Goal: Task Accomplishment & Management: Use online tool/utility

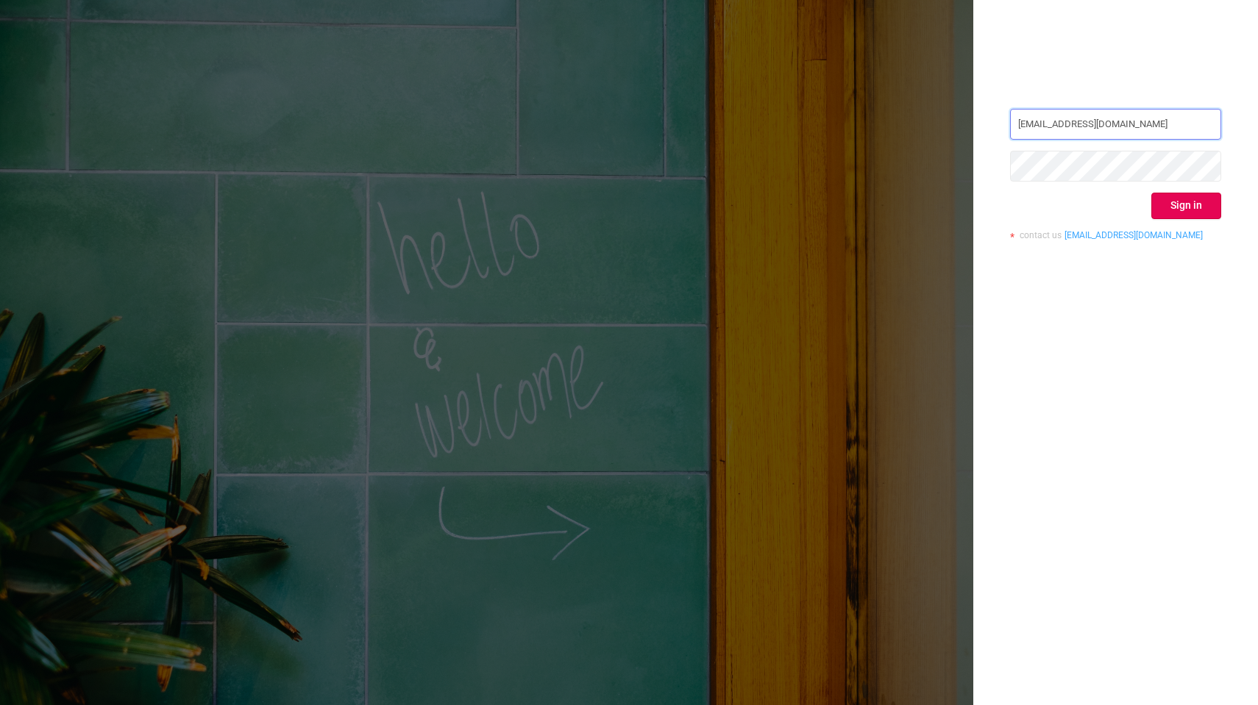
type input "[EMAIL_ADDRESS][DOMAIN_NAME]"
click at [1197, 203] on button "Sign in" at bounding box center [1186, 206] width 70 height 26
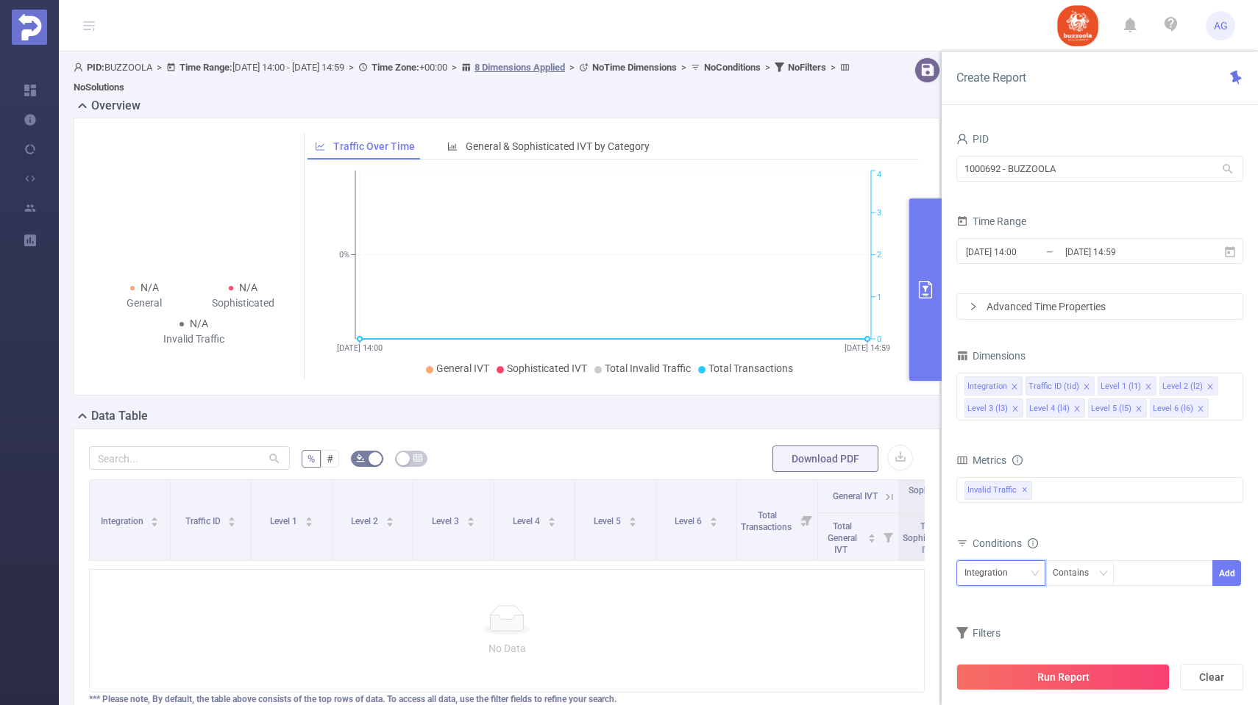
click at [1015, 577] on div "Integration" at bounding box center [991, 573] width 54 height 24
click at [1012, 480] on li "Level 3 (l3)" at bounding box center [1000, 483] width 89 height 24
click at [1155, 577] on div at bounding box center [1162, 573] width 85 height 24
paste input "1297604"
type input "1297604"
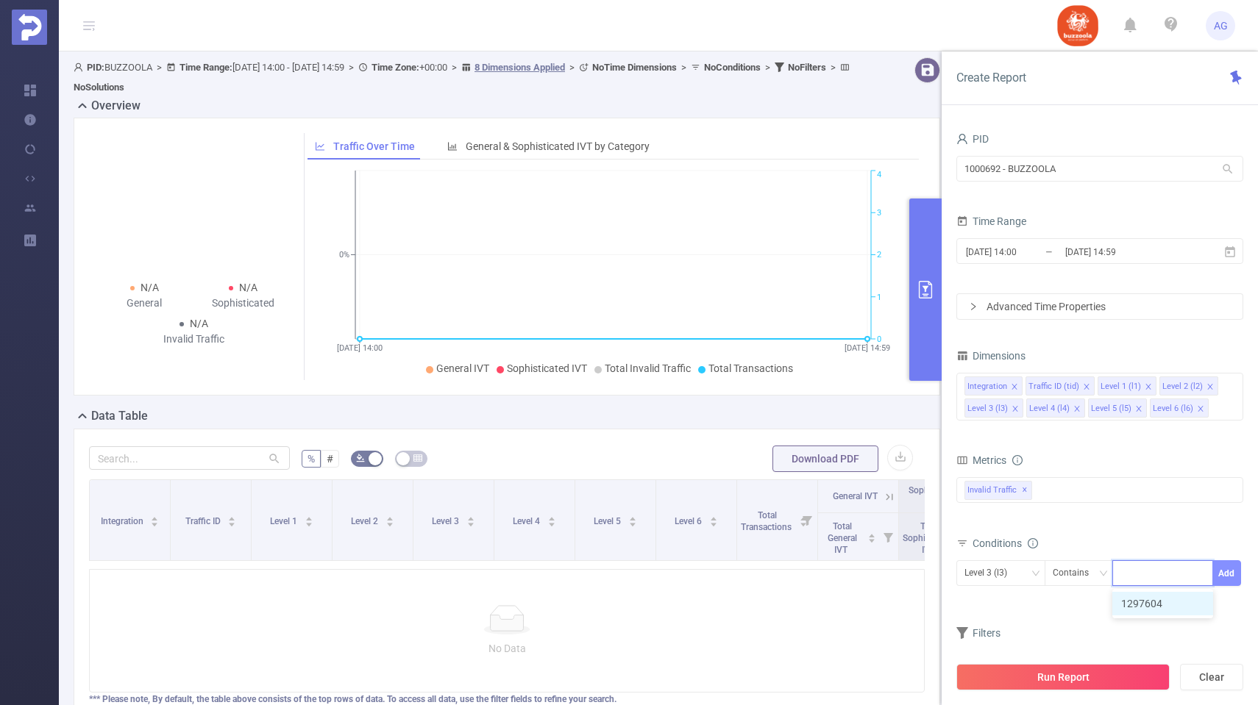
click at [1228, 576] on button "Add" at bounding box center [1226, 573] width 29 height 26
click at [1055, 668] on button "Run Report" at bounding box center [1062, 677] width 213 height 26
click at [1126, 259] on input "[DATE] 14:59" at bounding box center [1122, 252] width 119 height 20
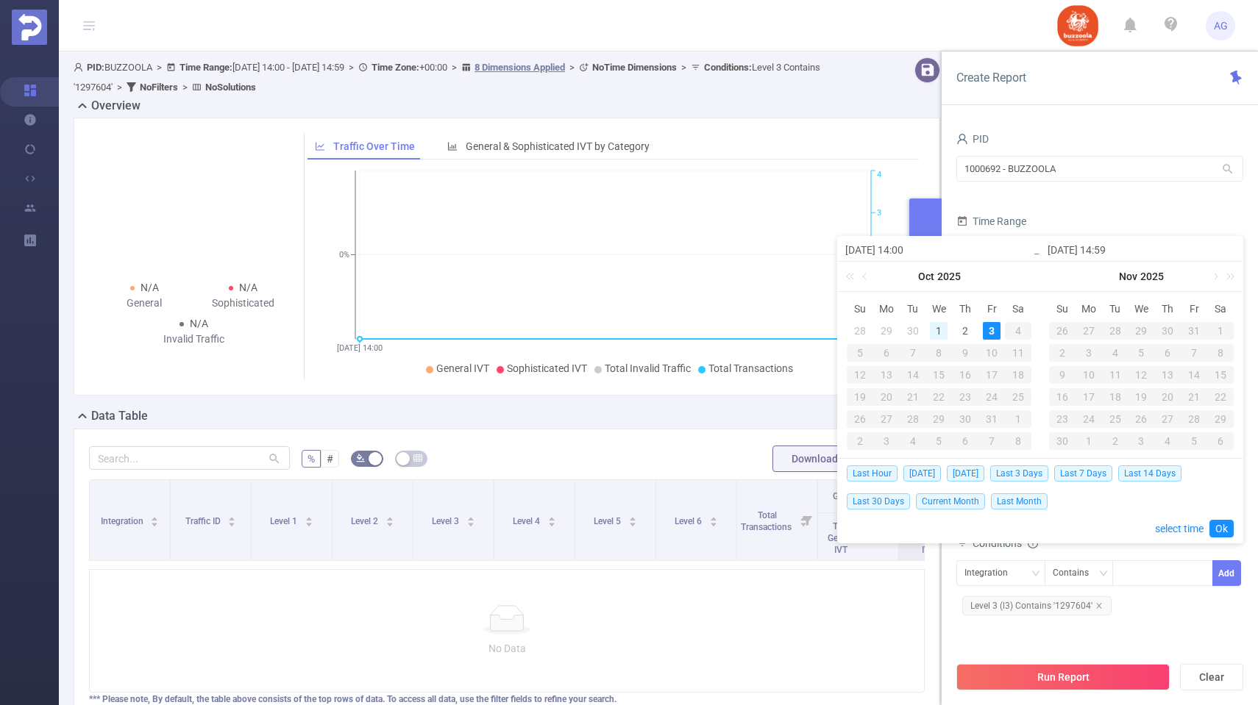
click at [941, 330] on div "1" at bounding box center [939, 331] width 18 height 18
click at [997, 332] on div "3" at bounding box center [992, 331] width 18 height 18
type input "[DATE] 14:00"
click at [1227, 529] on link "Ok" at bounding box center [1221, 529] width 24 height 18
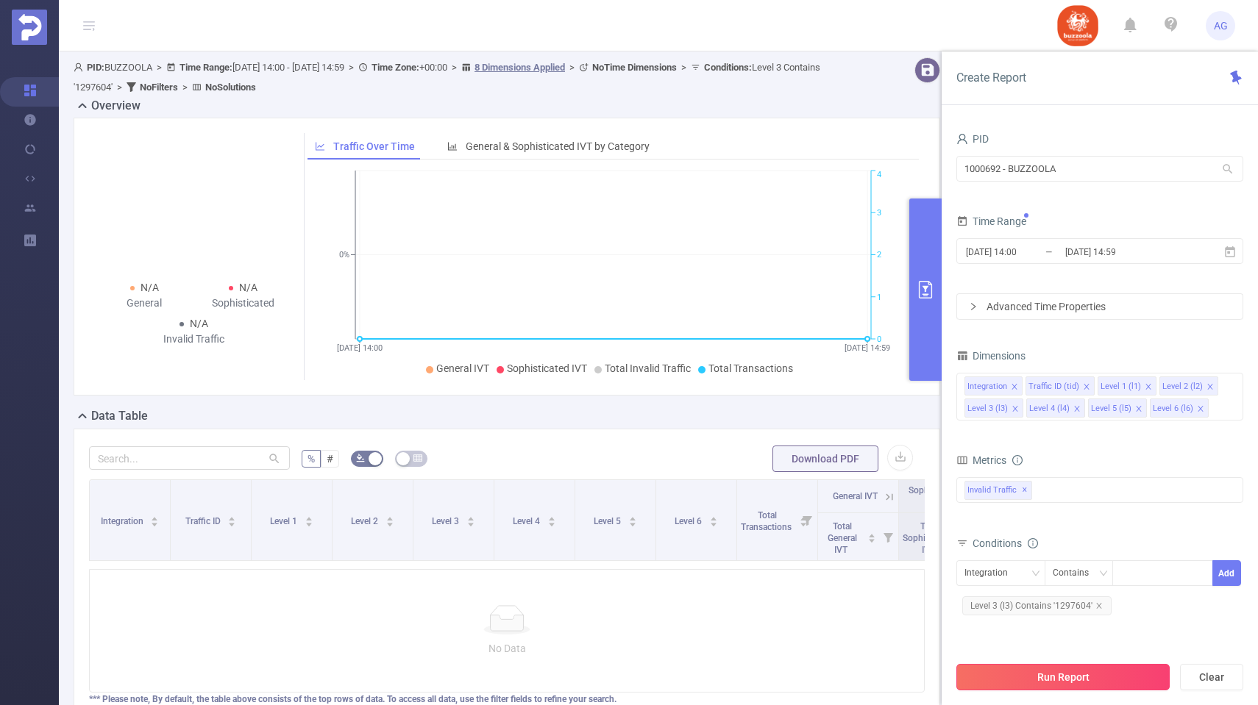
click at [1050, 679] on button "Run Report" at bounding box center [1062, 677] width 213 height 26
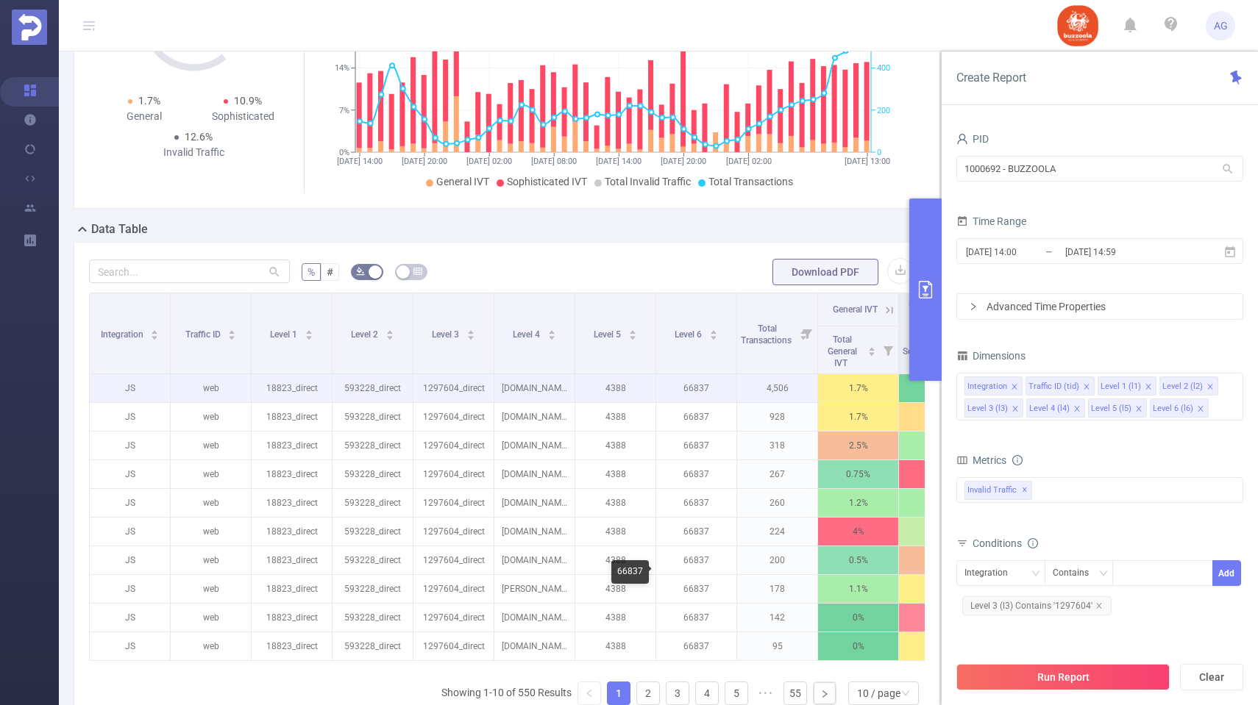
scroll to position [184, 0]
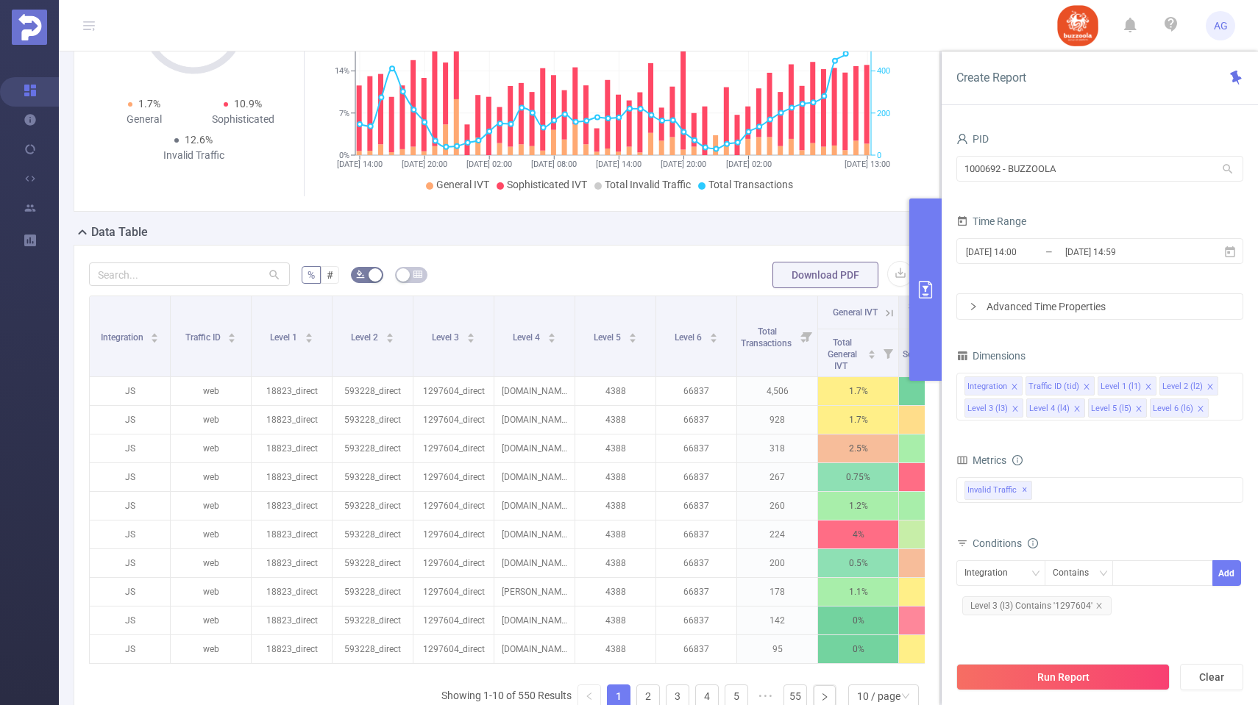
click at [927, 300] on button "primary" at bounding box center [925, 290] width 32 height 182
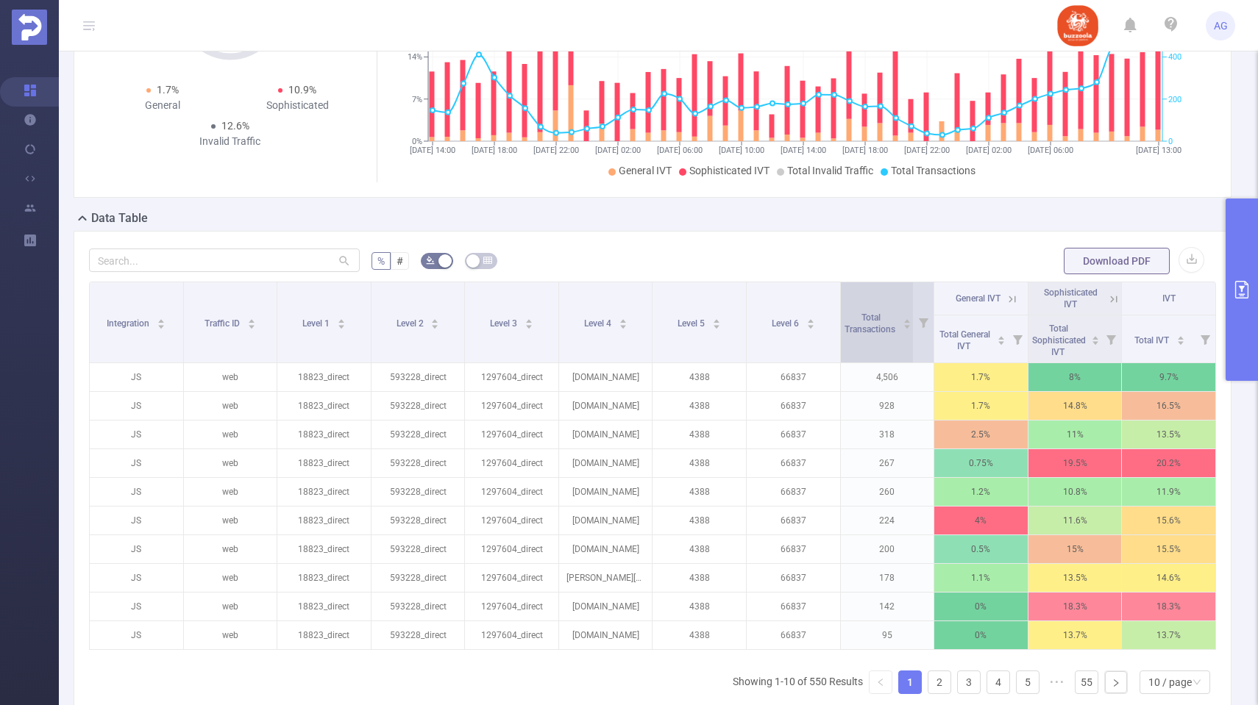
click at [883, 321] on span "Total Transactions" at bounding box center [871, 322] width 54 height 26
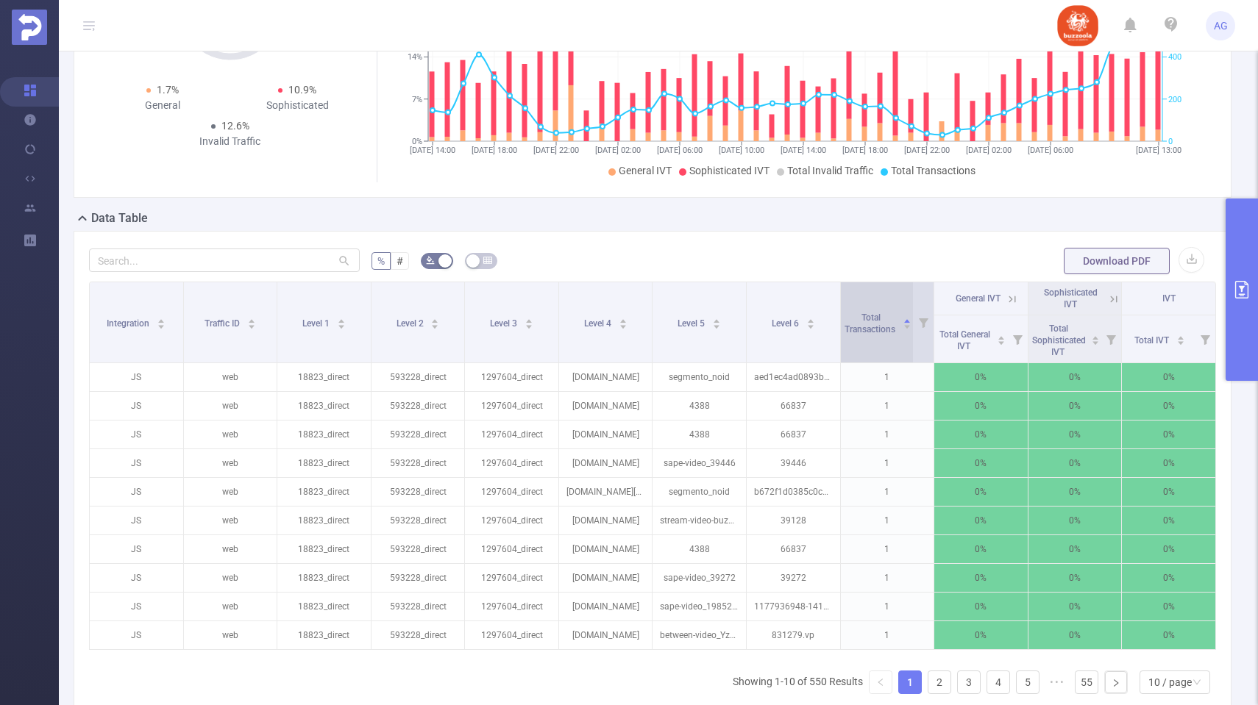
click at [883, 321] on span "Total Transactions" at bounding box center [871, 322] width 54 height 26
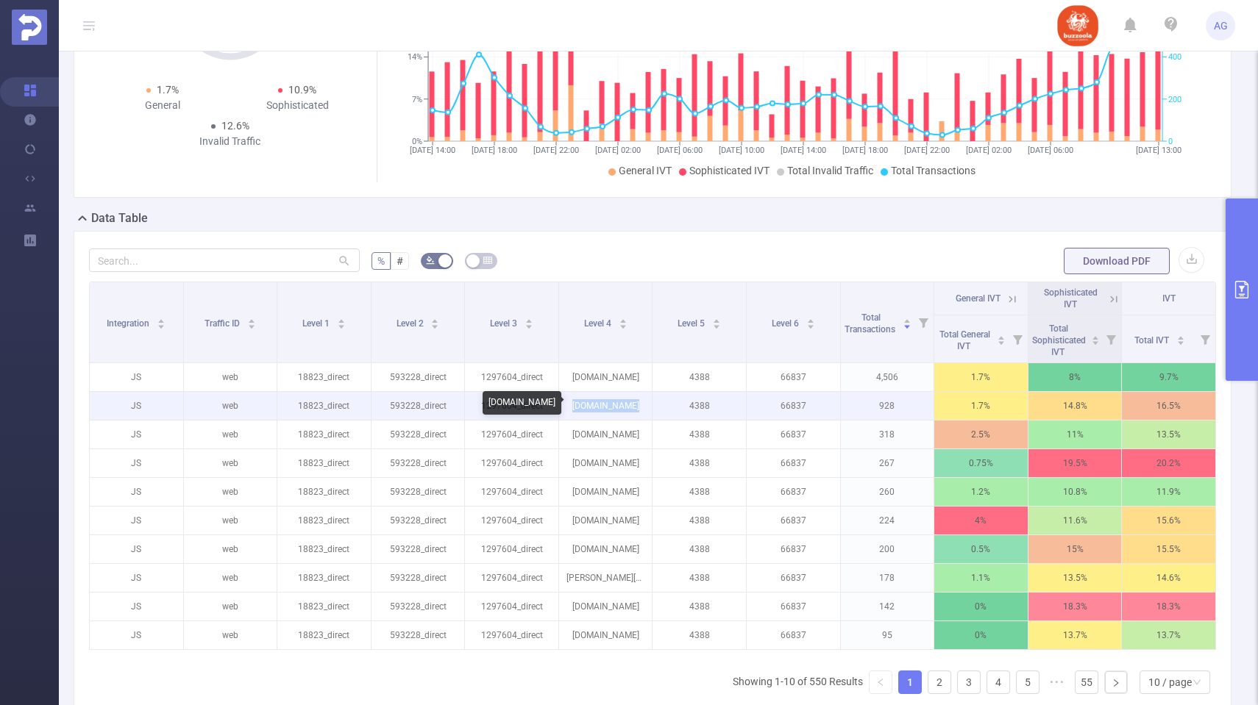
drag, startPoint x: 577, startPoint y: 405, endPoint x: 633, endPoint y: 405, distance: 55.9
click at [633, 405] on p "[DOMAIN_NAME]" at bounding box center [605, 406] width 93 height 28
copy p "[DOMAIN_NAME]"
